Goal: Book appointment/travel/reservation

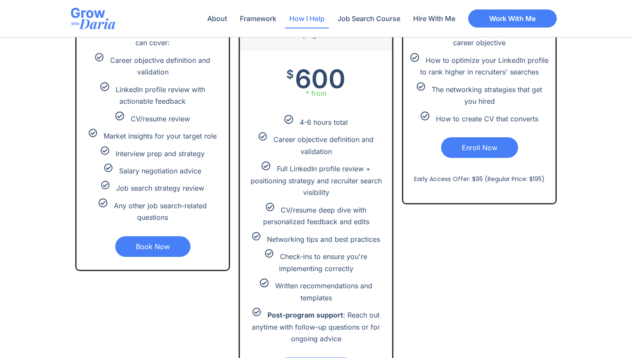
scroll to position [1869, 0]
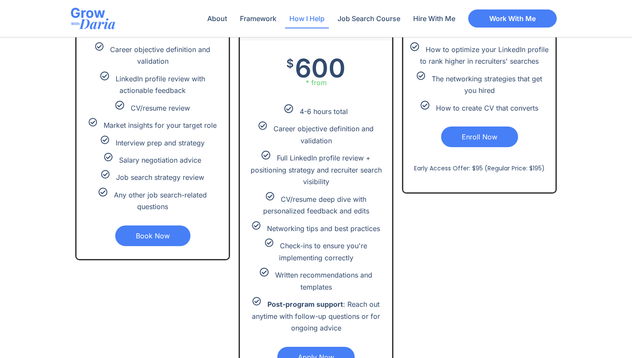
click at [169, 231] on link "Book Now" at bounding box center [152, 235] width 75 height 21
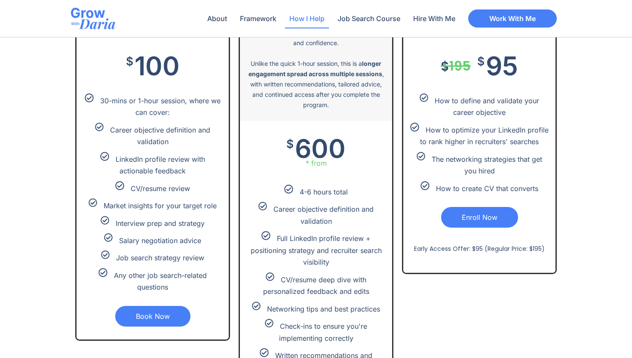
scroll to position [1792, 0]
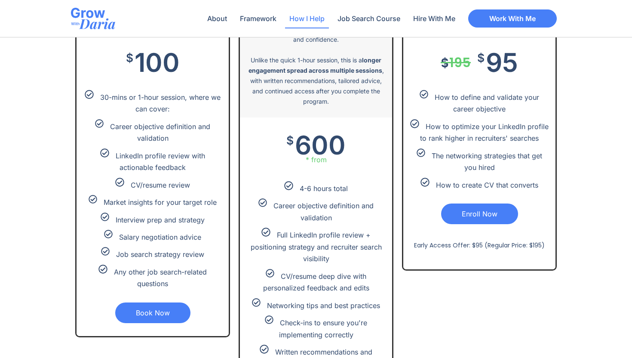
click at [156, 316] on link "Book Now" at bounding box center [152, 312] width 75 height 21
